Goal: Find specific page/section: Find specific page/section

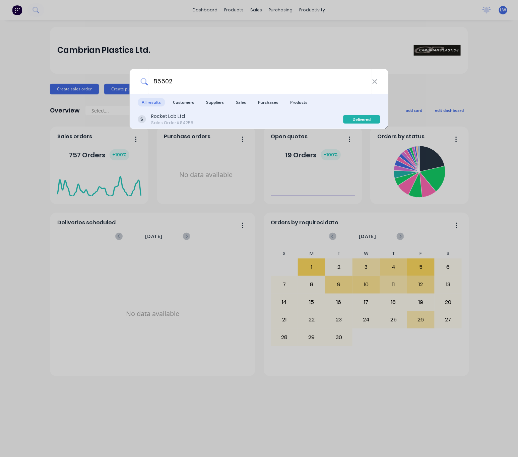
click at [299, 117] on div "Rocket Lab Ltd Sales Order #84255" at bounding box center [240, 119] width 205 height 13
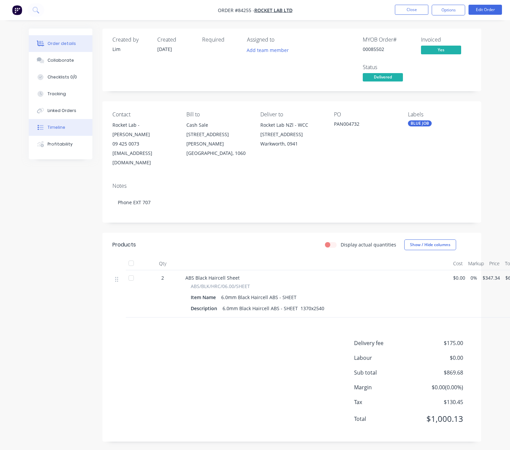
click at [73, 126] on button "Timeline" at bounding box center [61, 127] width 64 height 17
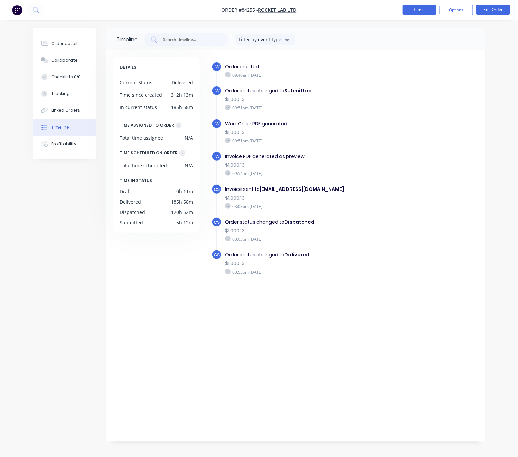
click at [407, 12] on button "Close" at bounding box center [419, 10] width 33 height 10
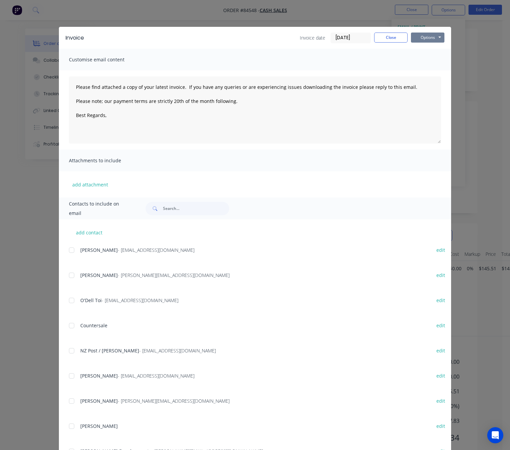
click at [430, 38] on button "Options" at bounding box center [427, 37] width 33 height 10
click at [430, 47] on button "Preview" at bounding box center [432, 49] width 43 height 11
click at [385, 37] on button "Close" at bounding box center [390, 37] width 33 height 10
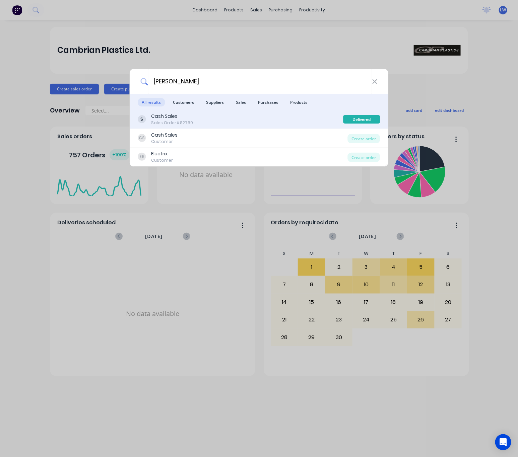
type input "nina"
click at [237, 121] on div "Cash Sales Sales Order #82769" at bounding box center [240, 119] width 205 height 13
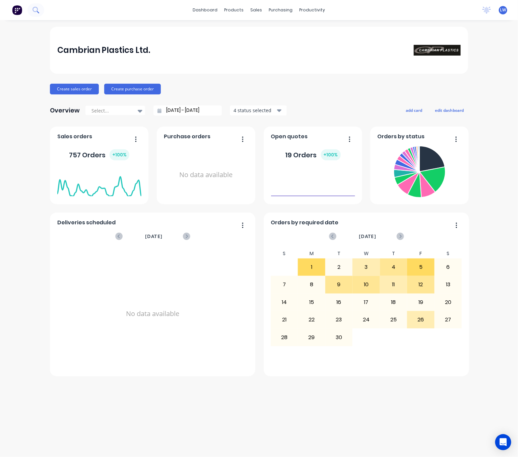
click at [31, 12] on button at bounding box center [35, 9] width 17 height 13
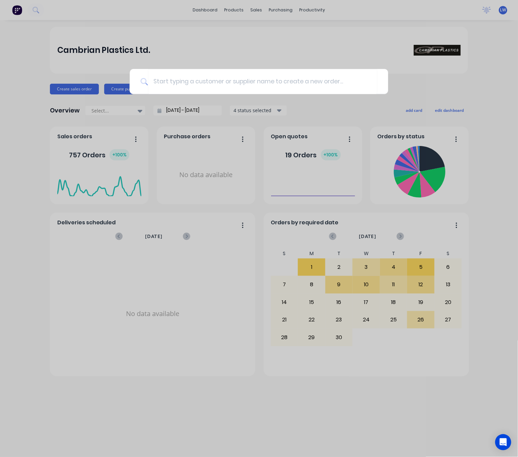
click at [31, 12] on div at bounding box center [259, 228] width 518 height 457
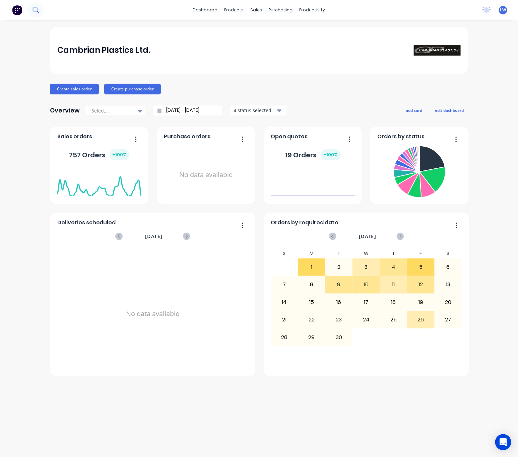
click at [40, 15] on div at bounding box center [22, 9] width 44 height 13
click at [39, 9] on button at bounding box center [35, 9] width 17 height 13
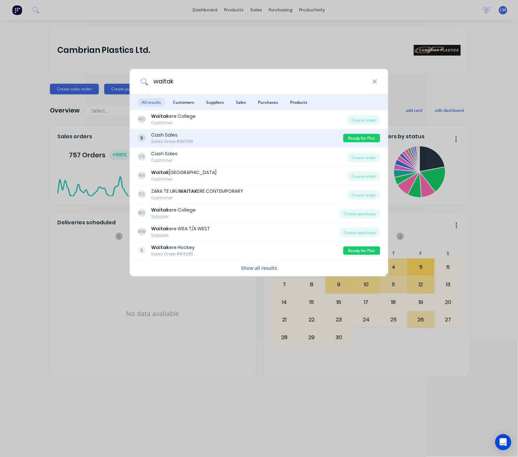
type input "waitak"
click at [237, 138] on div "Cash Sales Sales Order #83758" at bounding box center [240, 138] width 205 height 13
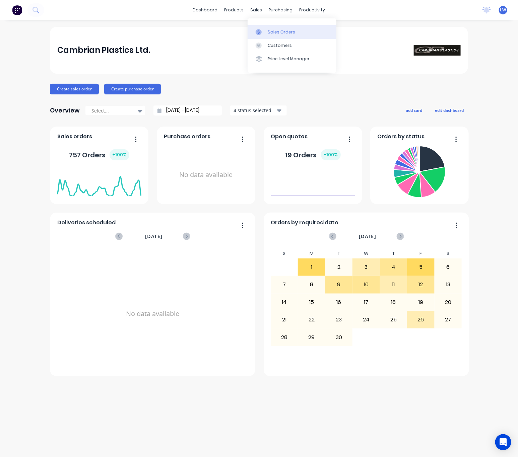
click at [278, 33] on div "Sales Orders" at bounding box center [281, 32] width 27 height 6
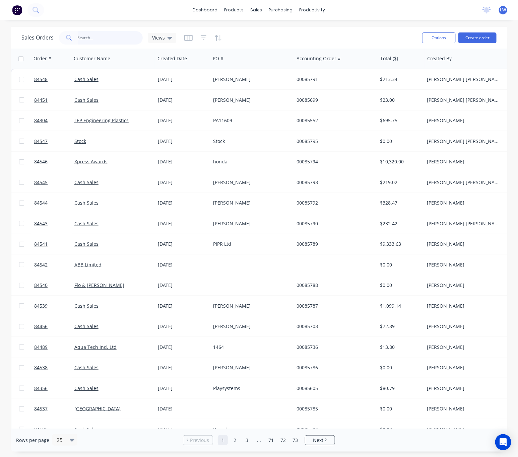
click at [88, 36] on input "text" at bounding box center [110, 37] width 65 height 13
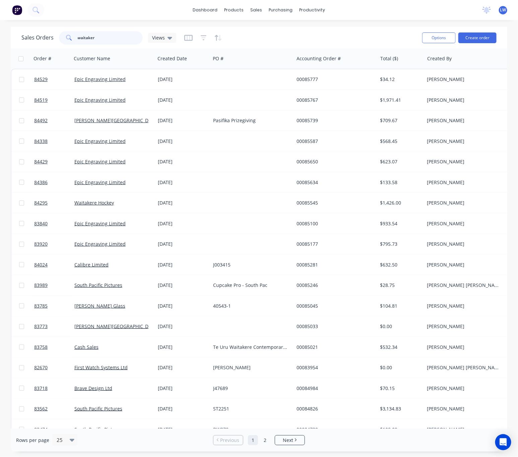
drag, startPoint x: 79, startPoint y: 39, endPoint x: 55, endPoint y: 38, distance: 24.8
click at [55, 38] on div "Sales Orders waitaker Views" at bounding box center [98, 37] width 155 height 13
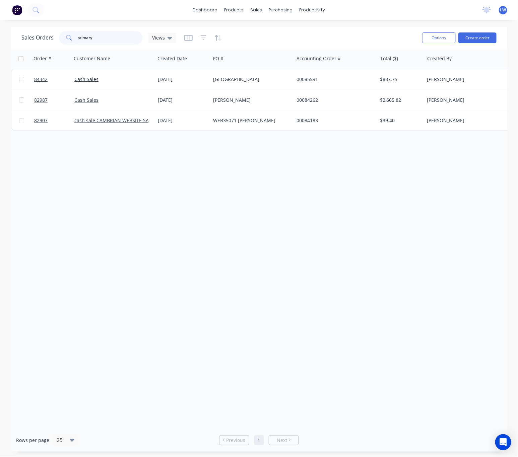
type input "primary"
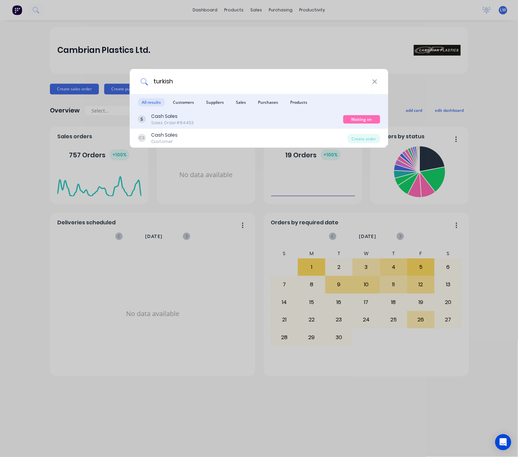
type input "turkish"
click at [218, 117] on div "Cash Sales Sales Order #84453" at bounding box center [240, 119] width 205 height 13
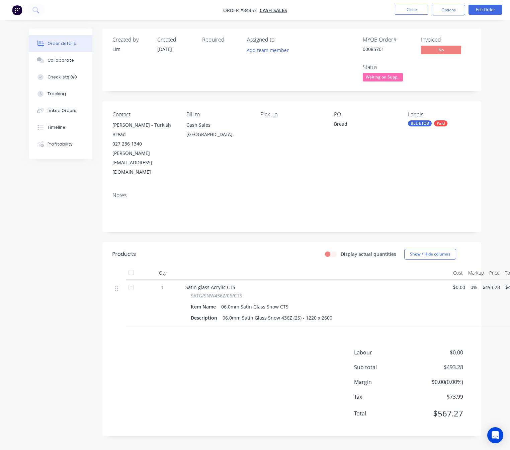
scroll to position [7, 0]
click at [71, 241] on div "Created by [PERSON_NAME] Created [DATE] Required Assigned to Add team member MY…" at bounding box center [255, 236] width 453 height 417
